Goal: Task Accomplishment & Management: Use online tool/utility

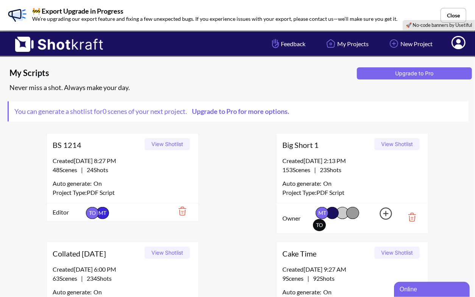
click at [175, 144] on button "View Shotlist" at bounding box center [167, 144] width 45 height 12
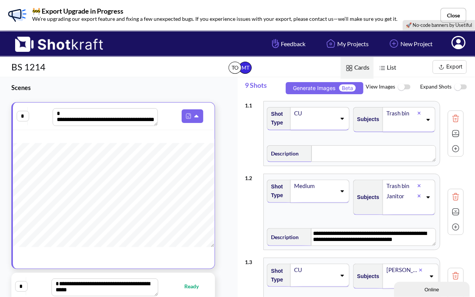
click at [405, 84] on img at bounding box center [404, 87] width 17 height 16
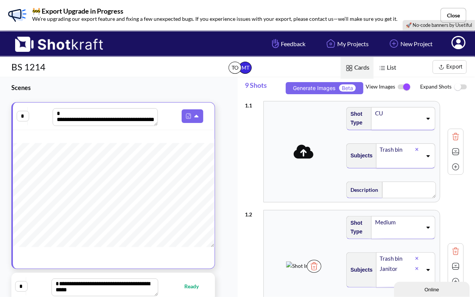
click at [447, 69] on button "Export" at bounding box center [450, 67] width 34 height 14
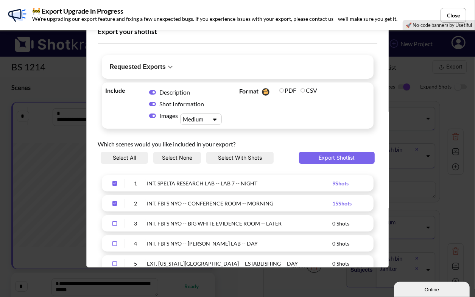
click at [214, 69] on div "Requested Exports No exports yet." at bounding box center [238, 66] width 272 height 23
click at [175, 67] on icon "Upload Script" at bounding box center [170, 66] width 9 height 9
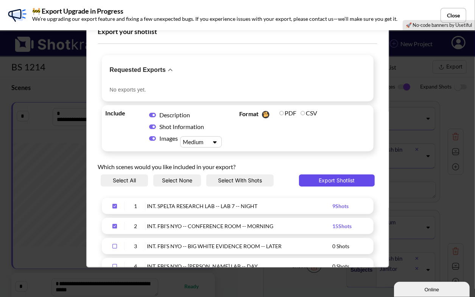
click at [344, 180] on button "Export Shotlist" at bounding box center [337, 181] width 76 height 12
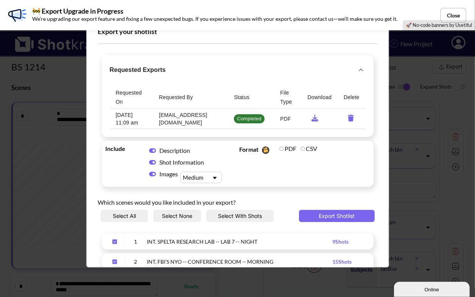
click at [311, 118] on icon "requested-exports" at bounding box center [315, 118] width 14 height 7
click at [456, 16] on button "Close" at bounding box center [454, 15] width 26 height 15
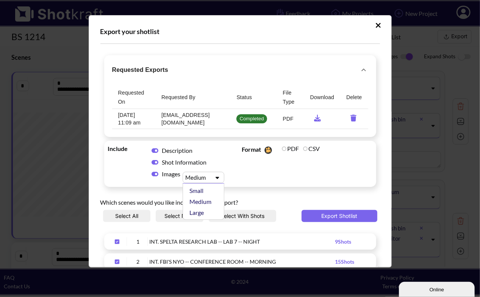
click at [206, 172] on div "Medium" at bounding box center [203, 177] width 42 height 11
click at [199, 213] on div "Large" at bounding box center [205, 212] width 34 height 11
click at [351, 221] on button "Export Shotlist" at bounding box center [339, 216] width 76 height 12
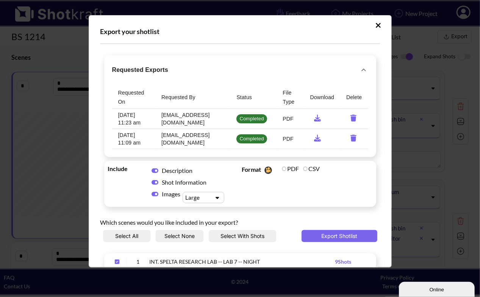
click at [315, 118] on icon "requested-exports" at bounding box center [317, 118] width 14 height 7
